Goal: Task Accomplishment & Management: Manage account settings

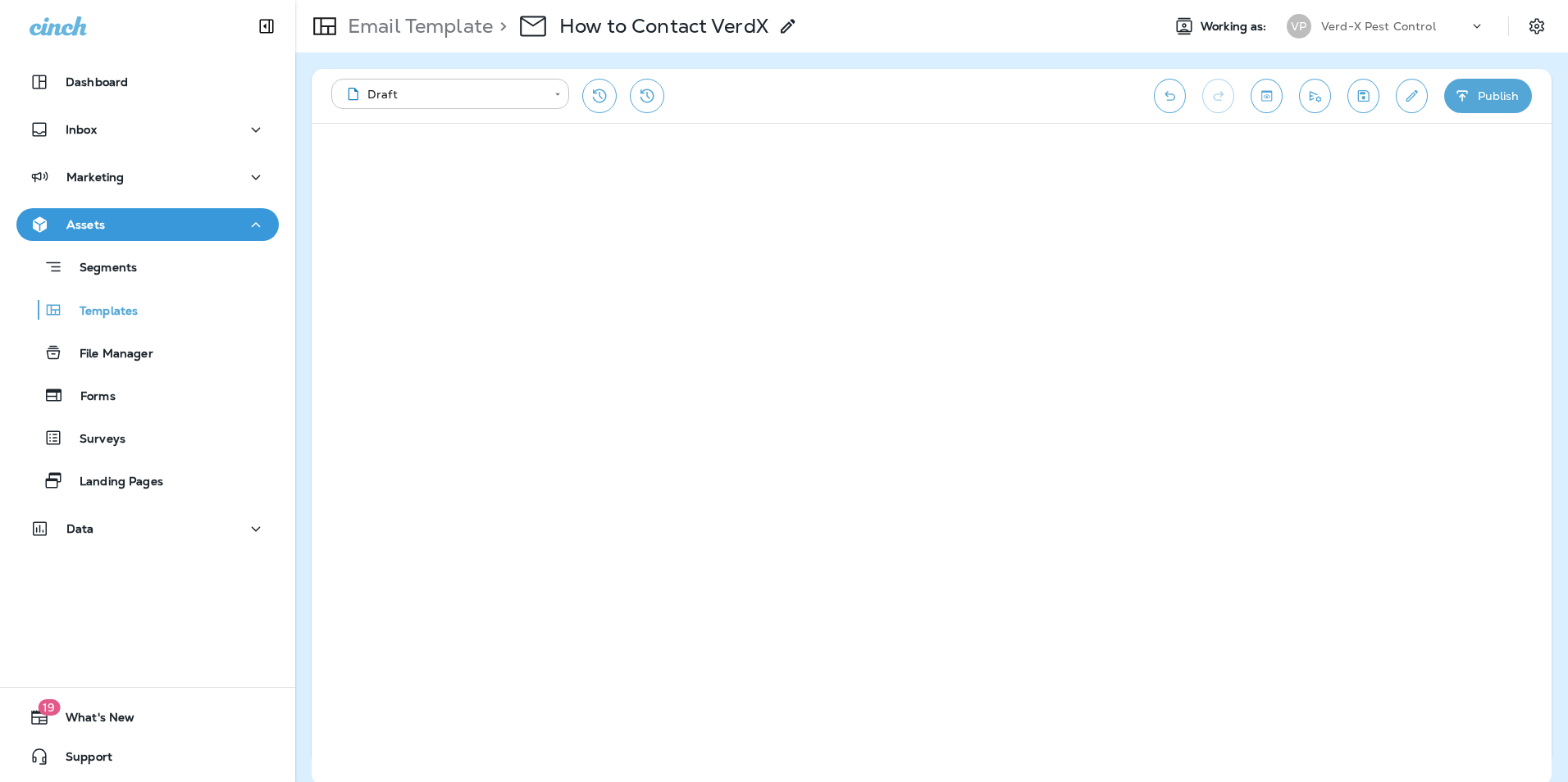
click at [451, 0] on body "**********" at bounding box center [784, 0] width 1568 height 0
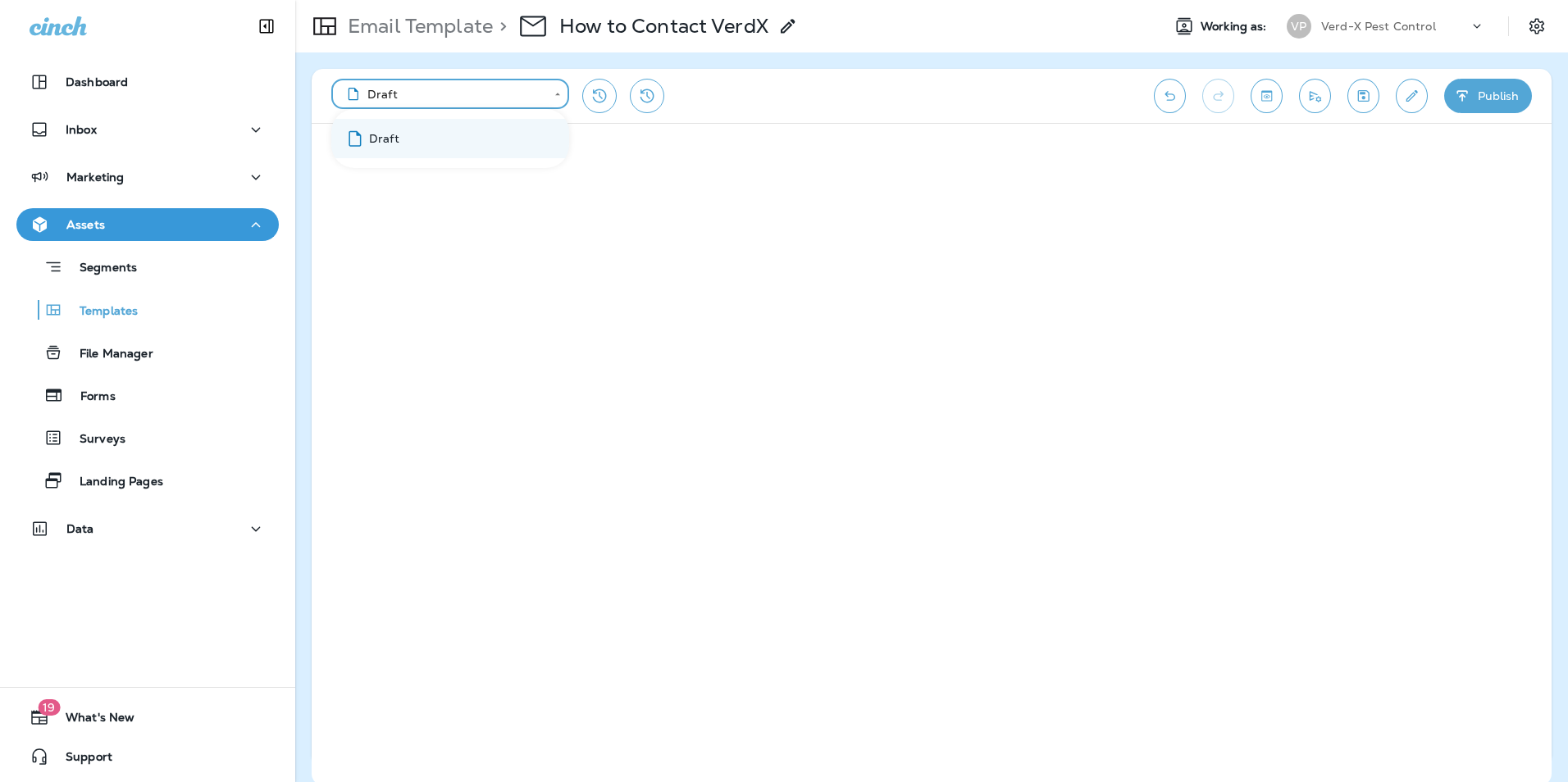
click at [451, 100] on div at bounding box center [784, 391] width 1568 height 782
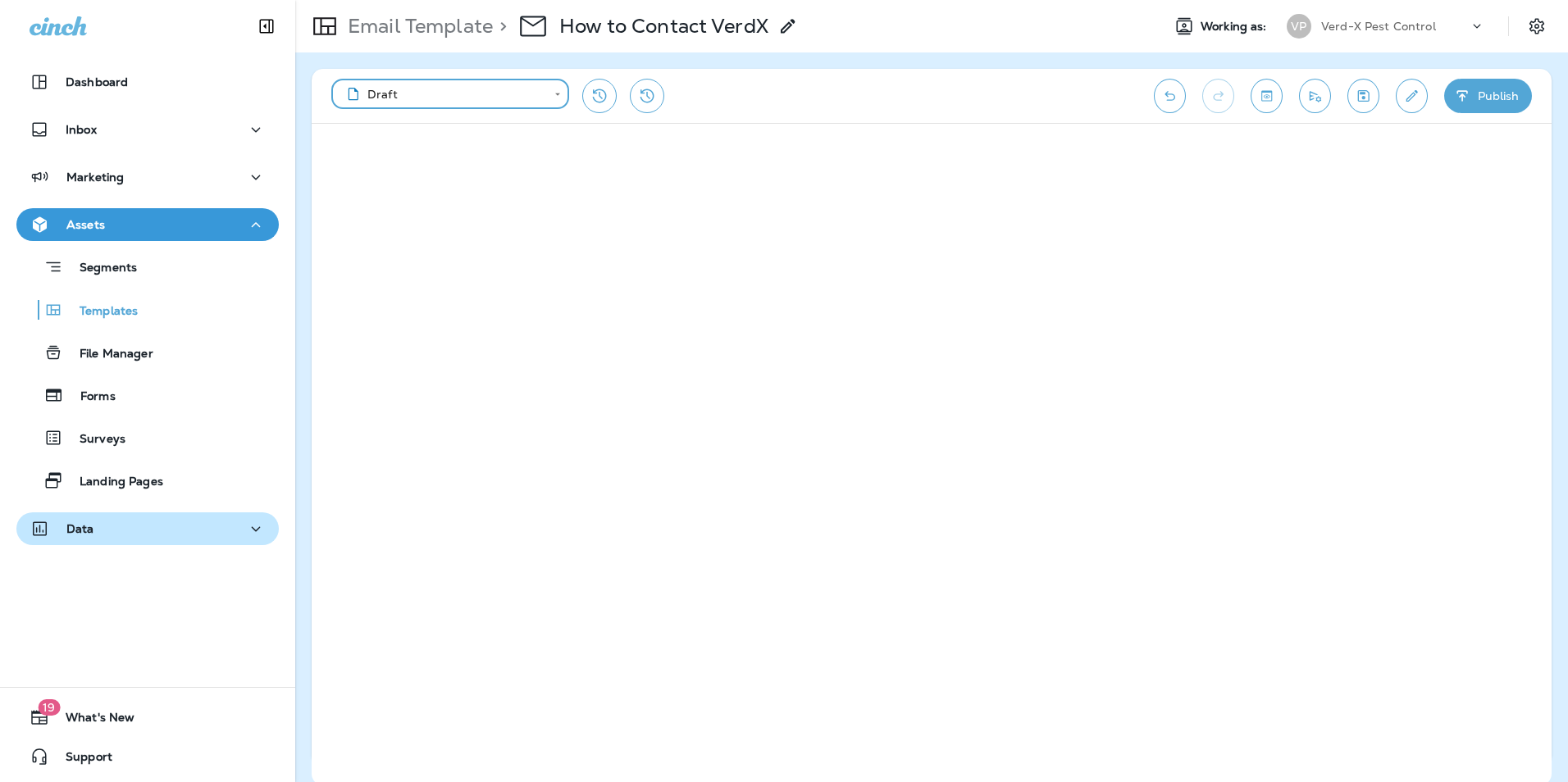
click at [183, 527] on div "Data" at bounding box center [148, 529] width 236 height 21
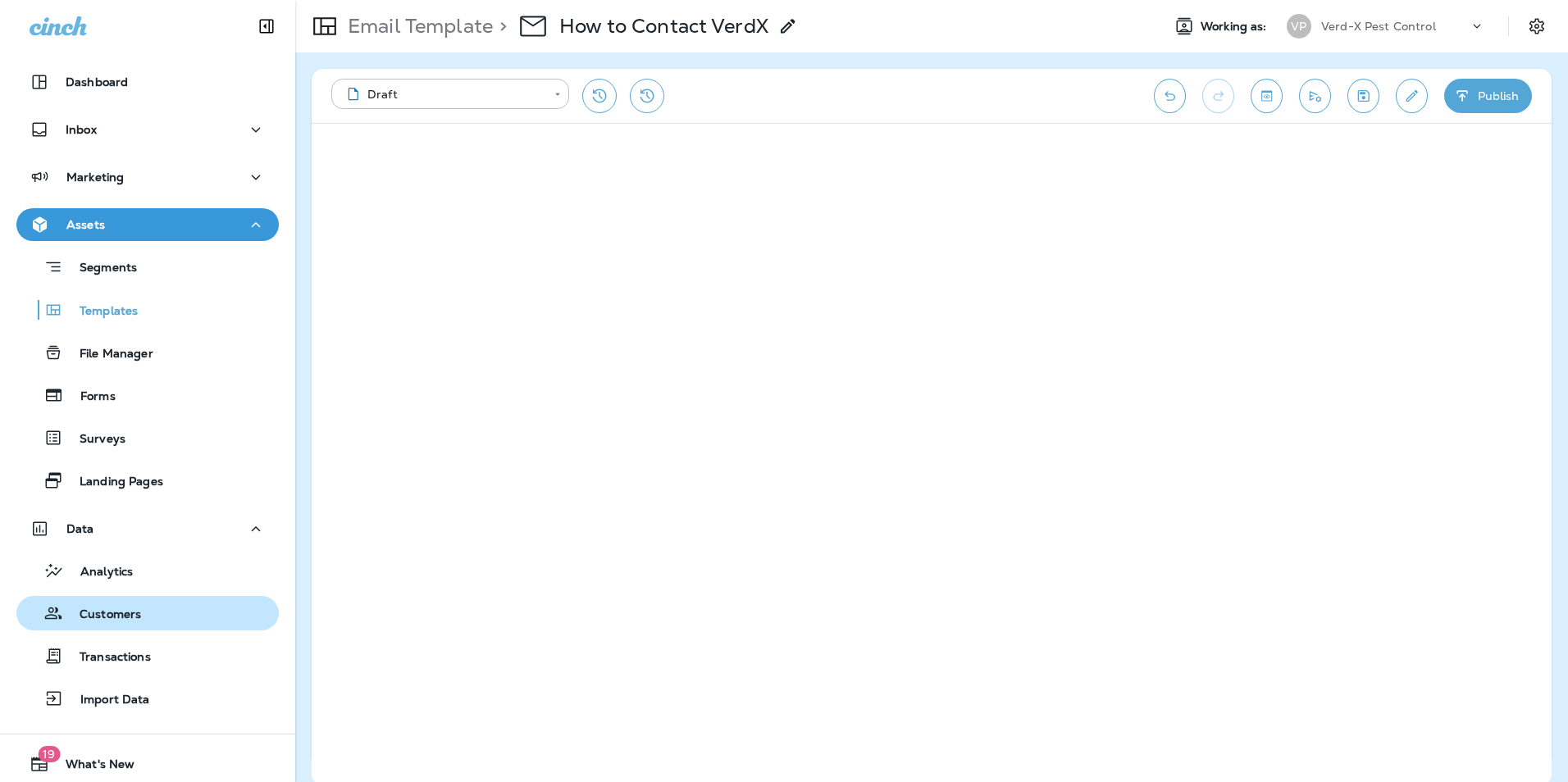
click at [123, 624] on div "Customers" at bounding box center [82, 613] width 118 height 25
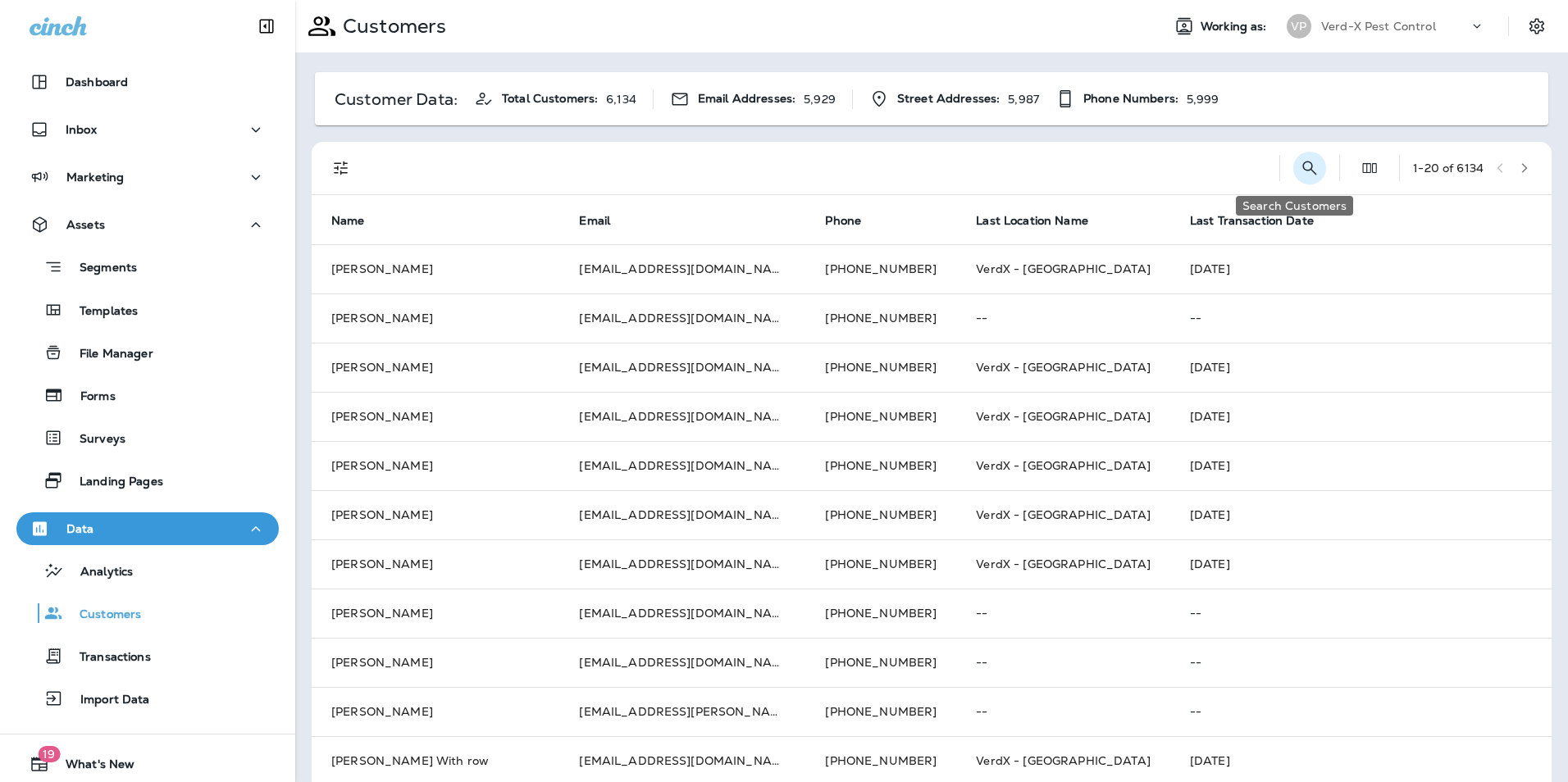
click at [1300, 165] on icon "Search Customers" at bounding box center [1310, 168] width 20 height 20
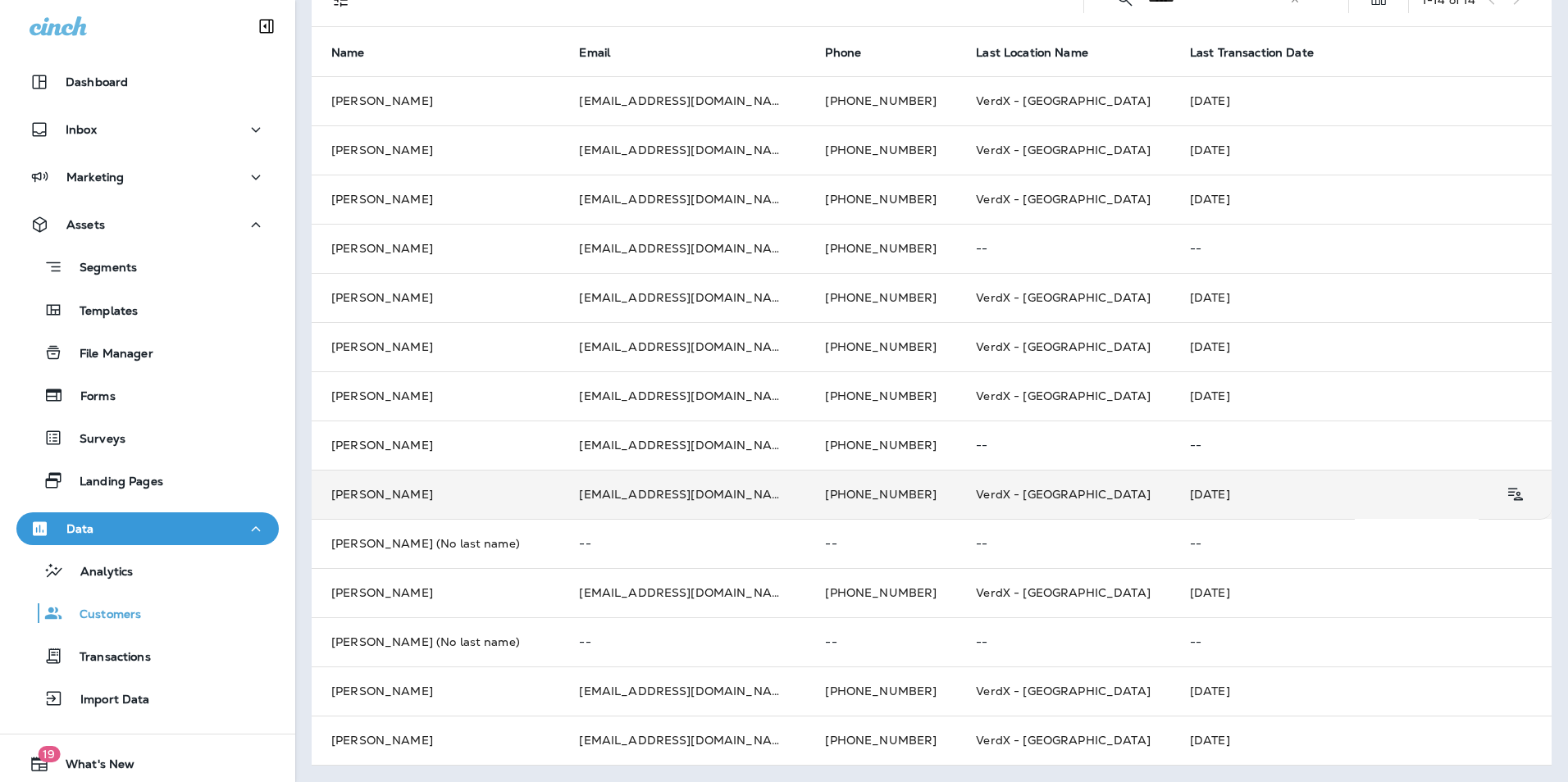
scroll to position [86, 0]
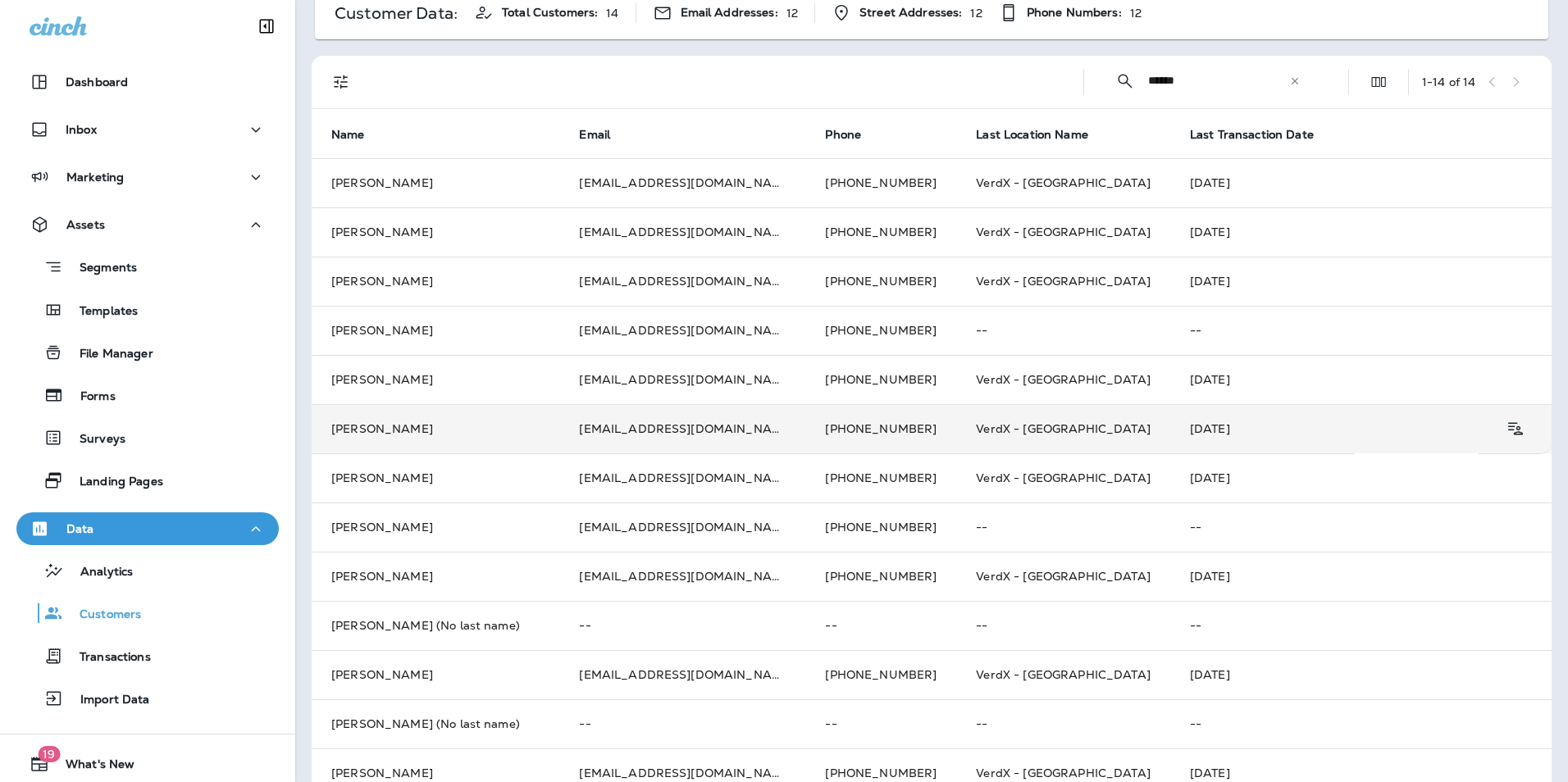
click at [525, 434] on td "[PERSON_NAME]" at bounding box center [435, 429] width 248 height 49
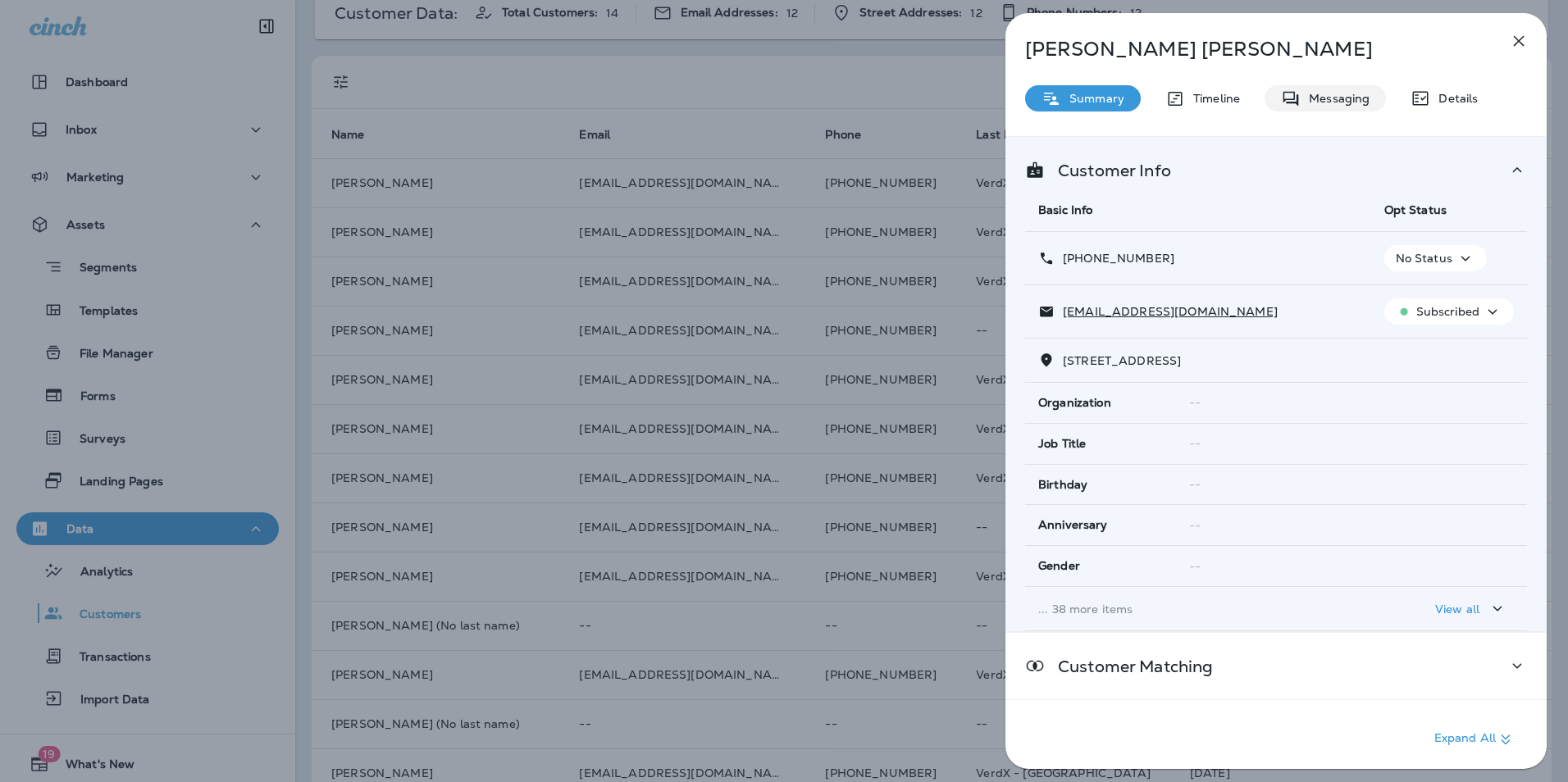
click at [1344, 104] on p "Messaging" at bounding box center [1336, 98] width 69 height 13
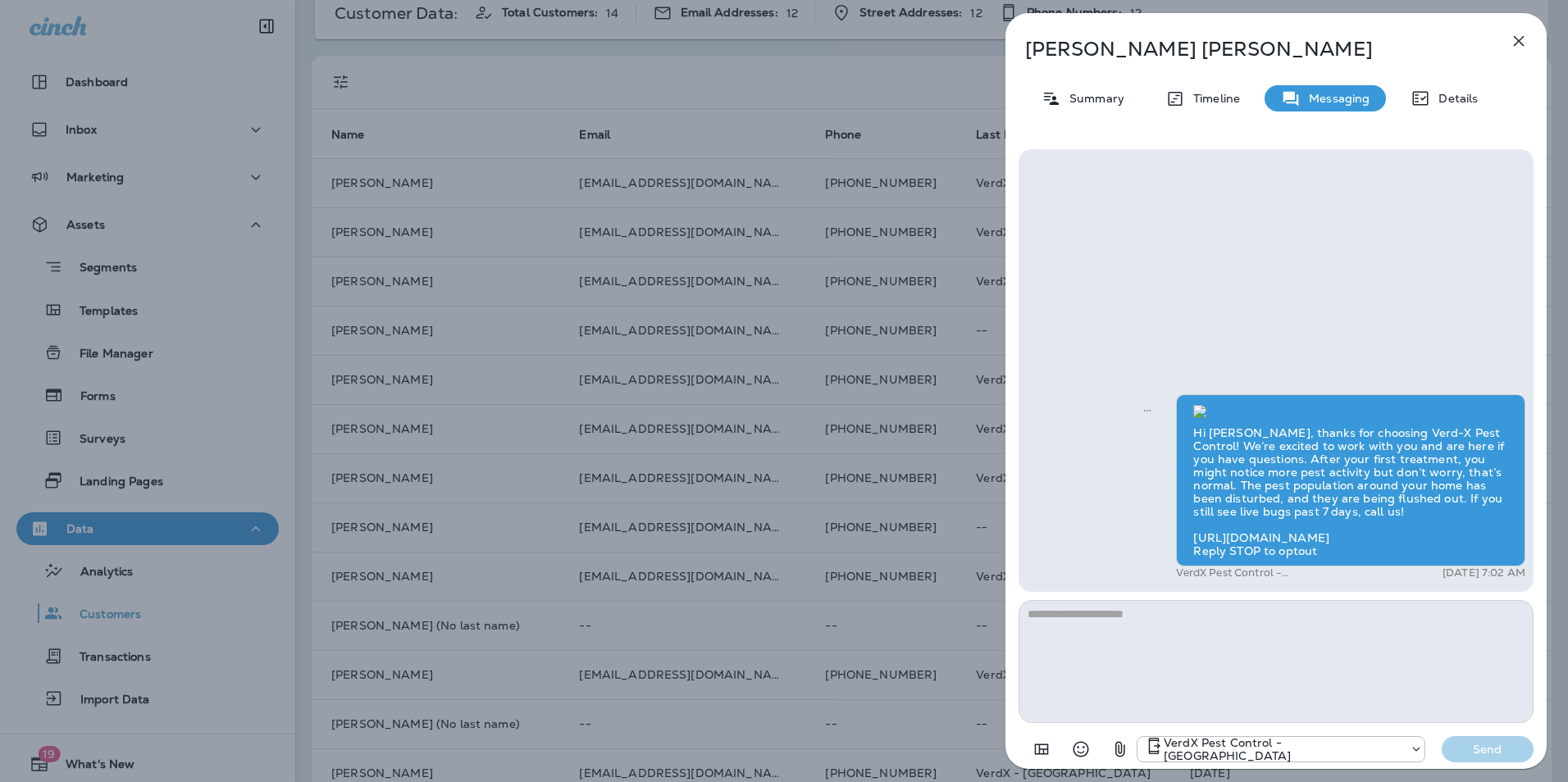
scroll to position [-164, 0]
click at [1527, 41] on icon "button" at bounding box center [1519, 41] width 20 height 20
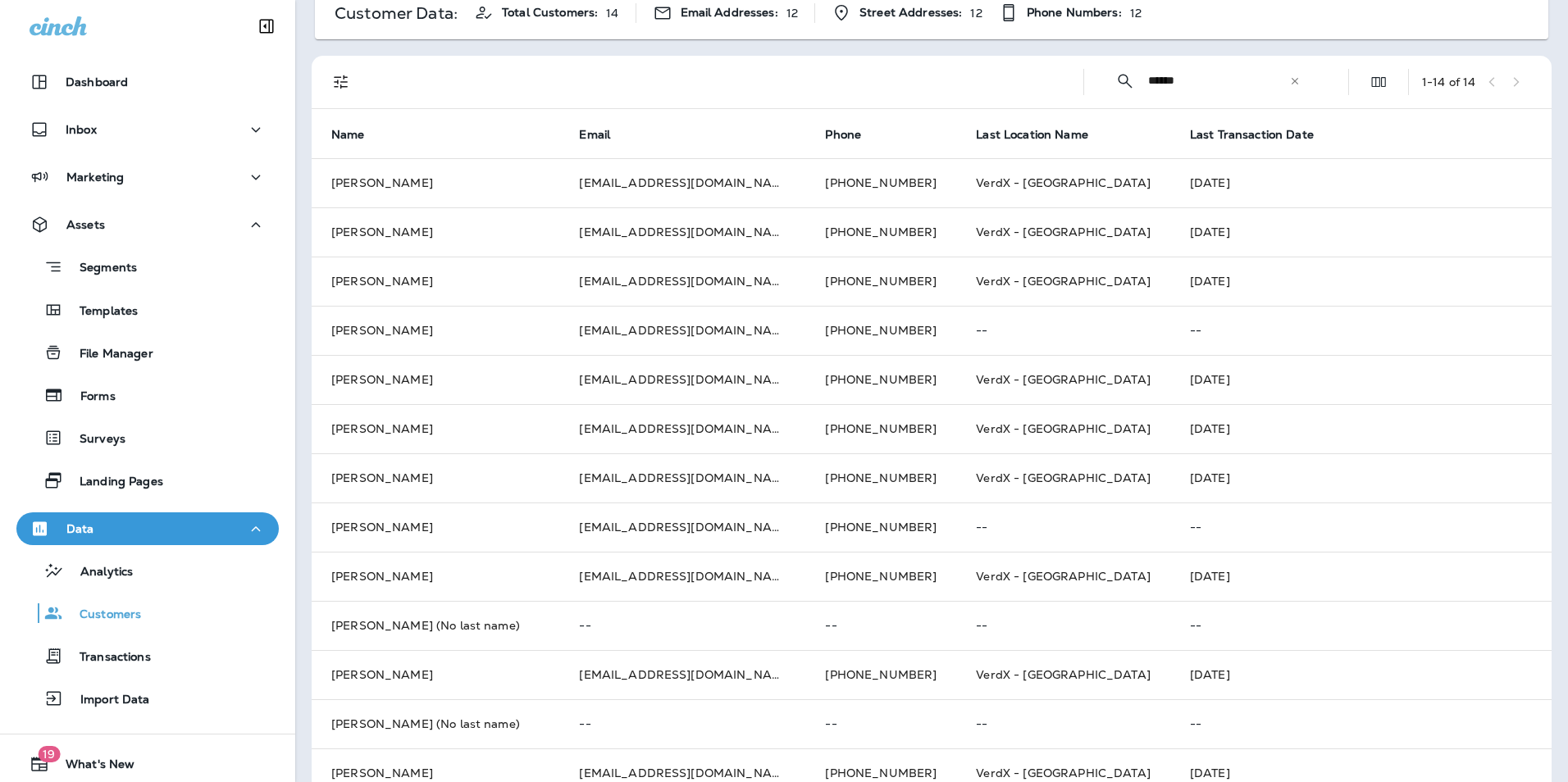
drag, startPoint x: 1179, startPoint y: 86, endPoint x: 999, endPoint y: 91, distance: 180.1
click at [1009, 91] on div "​ ****** ​ ​ 1 - 14 of 14" at bounding box center [935, 82] width 1220 height 52
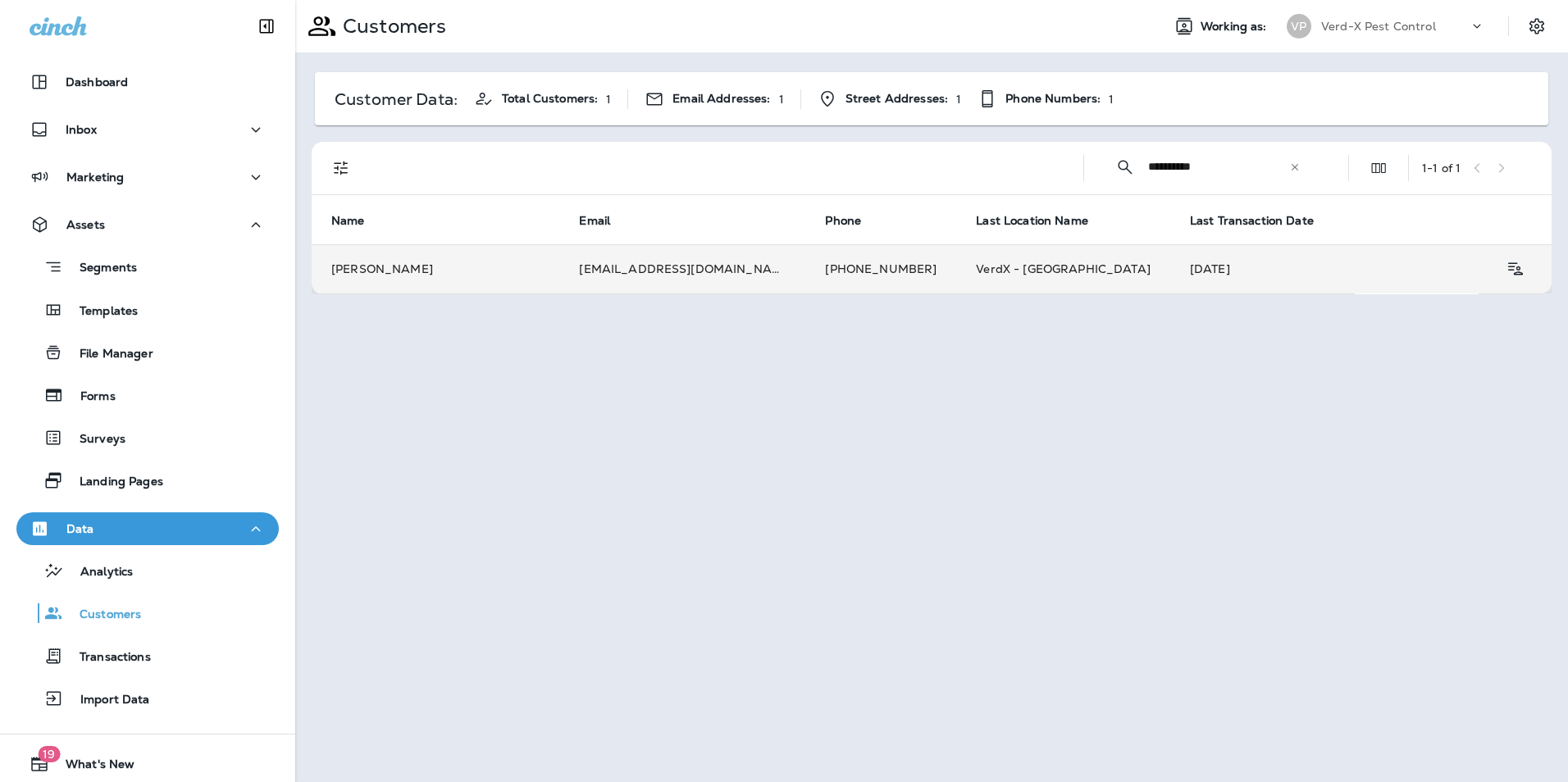
type input "**********"
click at [724, 268] on td "[EMAIL_ADDRESS][DOMAIN_NAME]" at bounding box center [683, 269] width 246 height 49
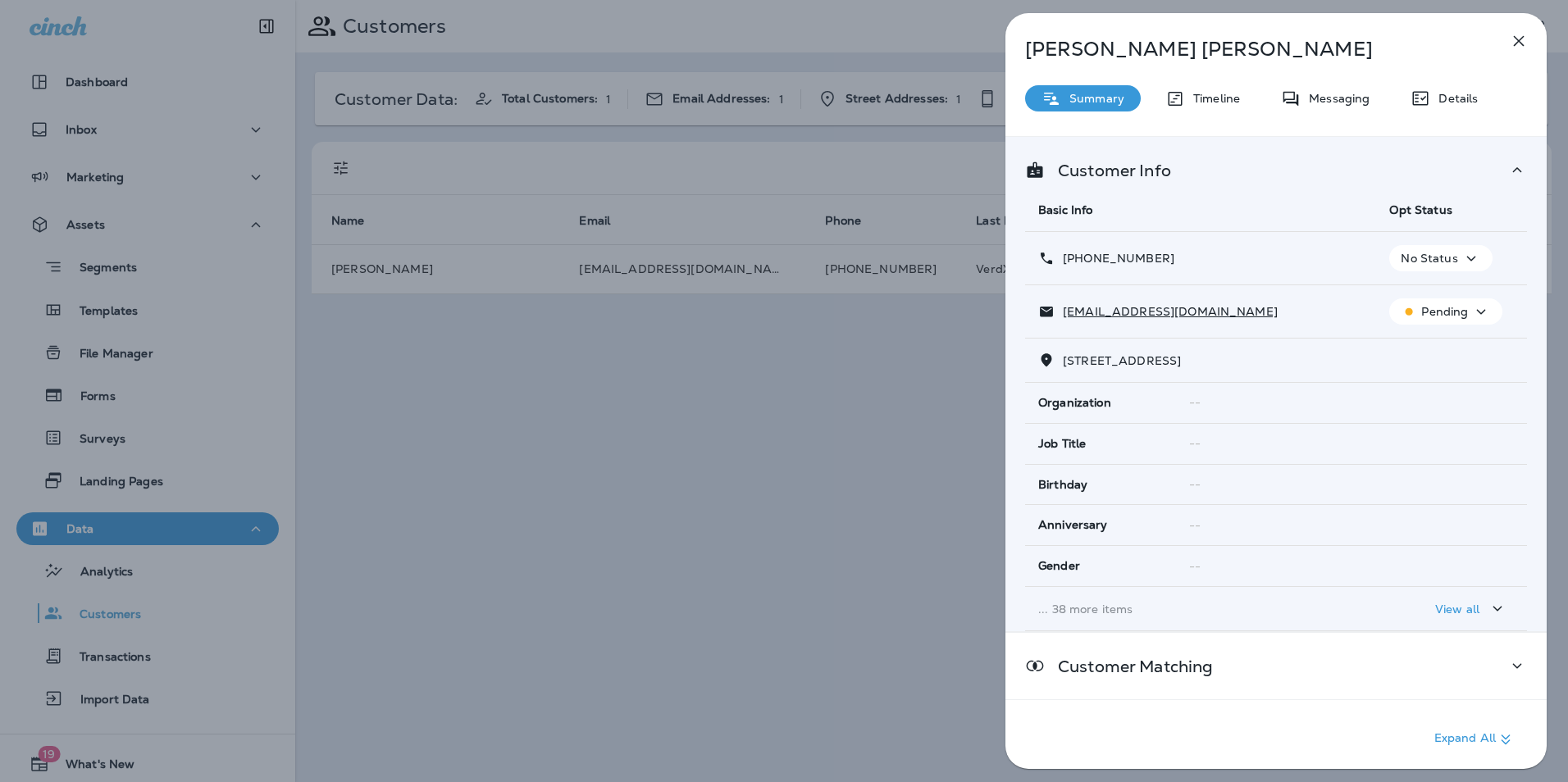
click at [1334, 98] on p "Messaging" at bounding box center [1336, 98] width 69 height 13
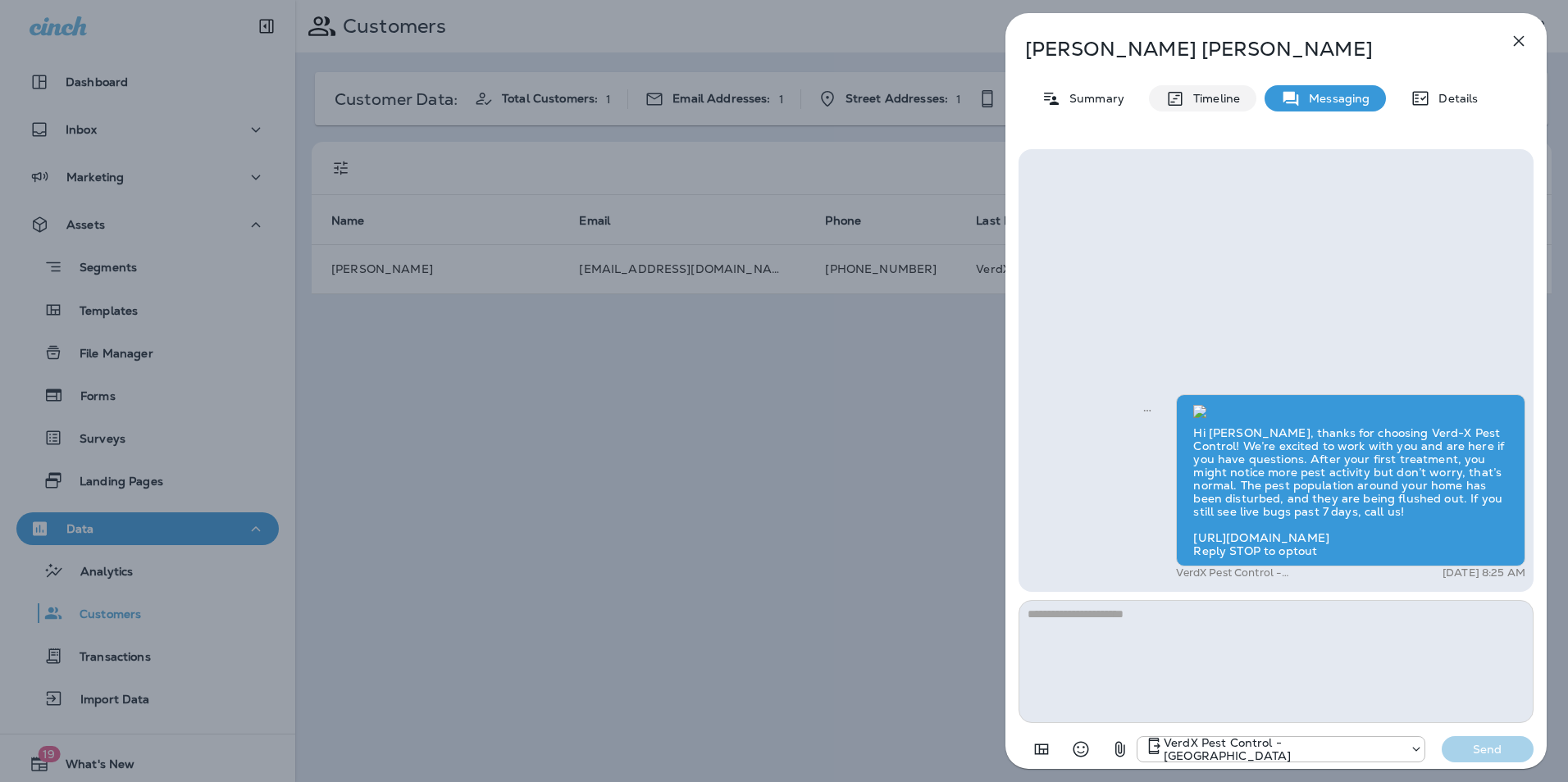
click at [1195, 96] on p "Timeline" at bounding box center [1212, 98] width 55 height 13
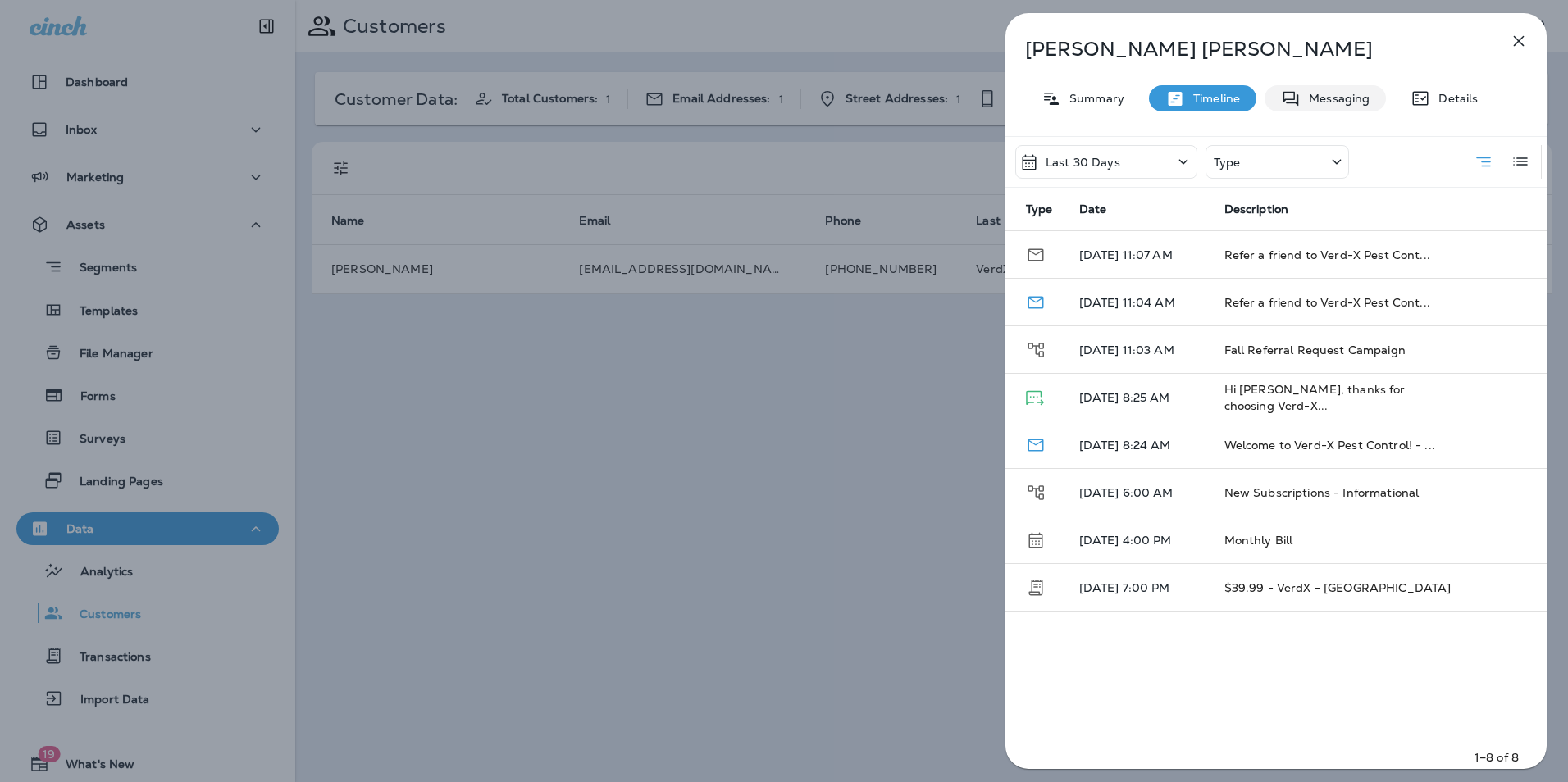
click at [1319, 96] on p "Messaging" at bounding box center [1336, 98] width 69 height 13
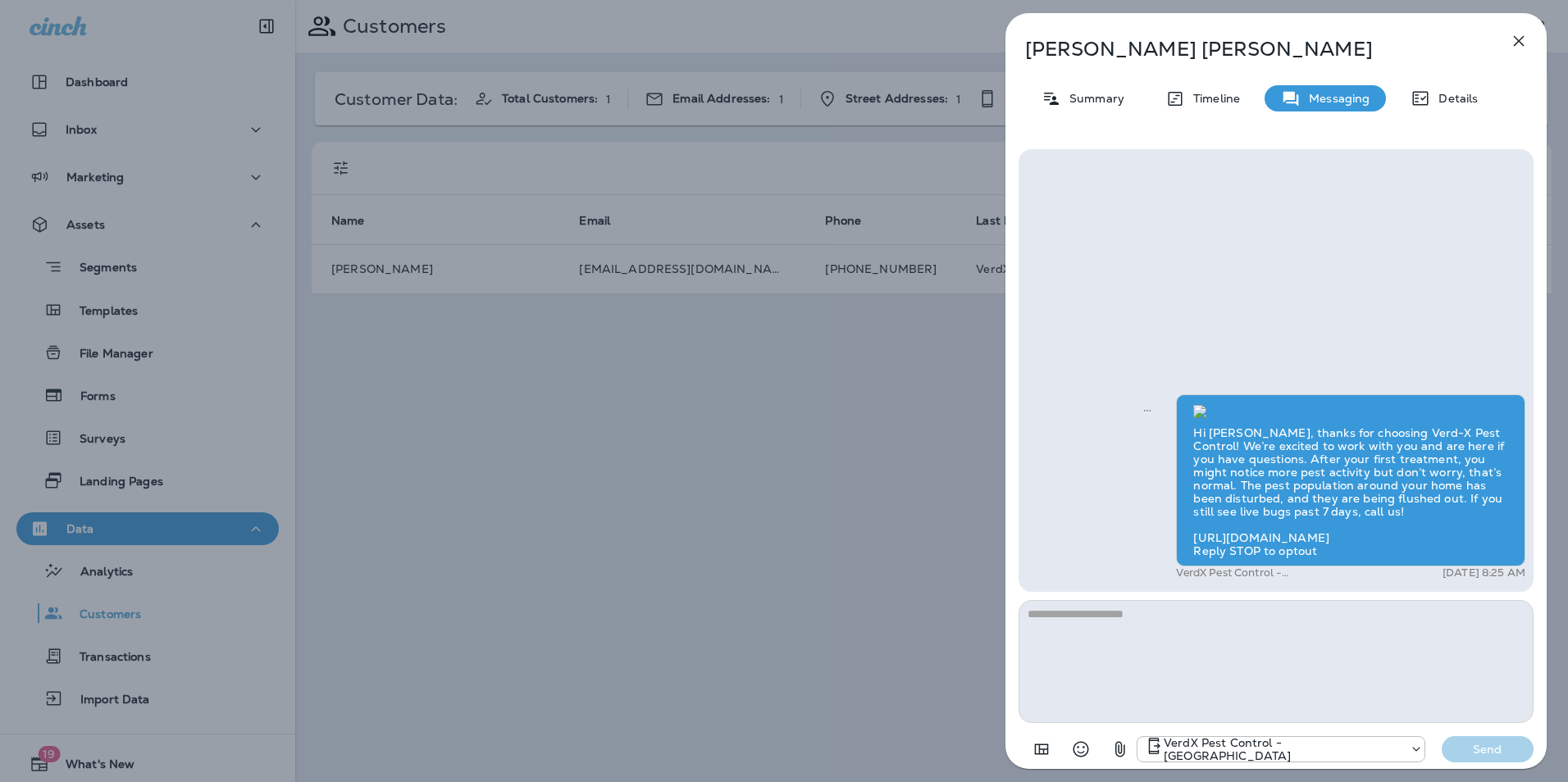
scroll to position [-82, 0]
